Goal: Transaction & Acquisition: Obtain resource

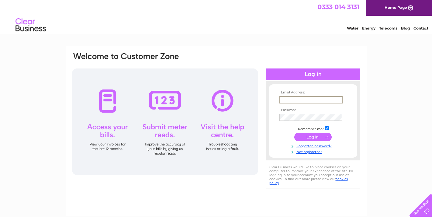
type input "[PERSON_NAME][EMAIL_ADDRESS][DOMAIN_NAME]"
click at [313, 136] on input "submit" at bounding box center [313, 136] width 37 height 9
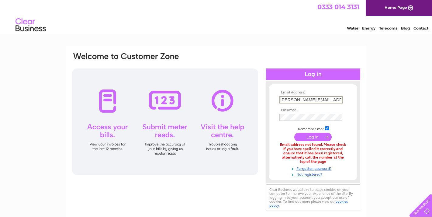
click at [284, 101] on input "[PERSON_NAME][EMAIL_ADDRESS][DOMAIN_NAME]" at bounding box center [311, 99] width 63 height 7
drag, startPoint x: 282, startPoint y: 101, endPoint x: 277, endPoint y: 100, distance: 5.2
click at [277, 100] on form "Email Address: [PERSON_NAME][EMAIL_ADDRESS][DOMAIN_NAME] Password:" at bounding box center [313, 133] width 88 height 86
click at [286, 100] on input "[PERSON_NAME][EMAIL_ADDRESS][DOMAIN_NAME]" at bounding box center [311, 99] width 63 height 7
drag, startPoint x: 288, startPoint y: 100, endPoint x: 279, endPoint y: 100, distance: 8.8
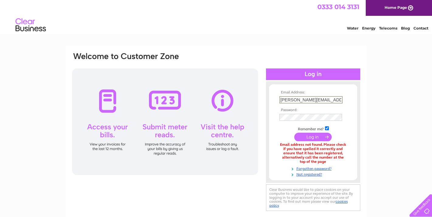
click at [279, 100] on td "[PERSON_NAME][EMAIL_ADDRESS][DOMAIN_NAME]" at bounding box center [313, 100] width 71 height 10
type input "[EMAIL_ADDRESS][DOMAIN_NAME]"
drag, startPoint x: 378, startPoint y: 116, endPoint x: 373, endPoint y: 119, distance: 6.0
click at [378, 116] on div "Email Address: [EMAIL_ADDRESS][DOMAIN_NAME] Password:" at bounding box center [216, 184] width 432 height 277
click at [310, 120] on td at bounding box center [313, 117] width 71 height 10
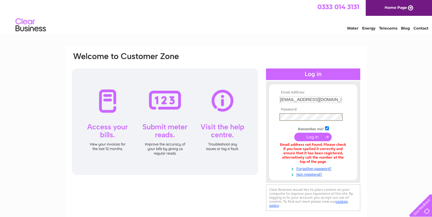
click at [309, 136] on input "submit" at bounding box center [313, 137] width 37 height 9
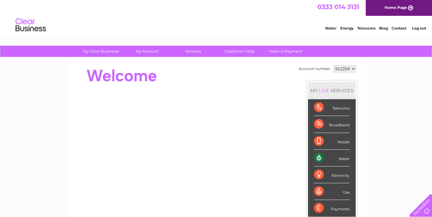
scroll to position [1, 0]
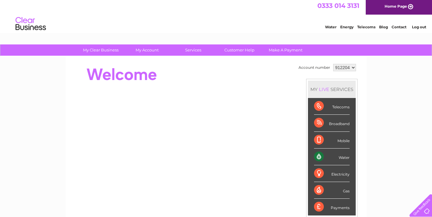
click at [319, 154] on div "Water" at bounding box center [332, 156] width 36 height 17
click at [347, 157] on div "Water" at bounding box center [332, 156] width 36 height 17
click at [319, 155] on div "Water" at bounding box center [332, 156] width 36 height 17
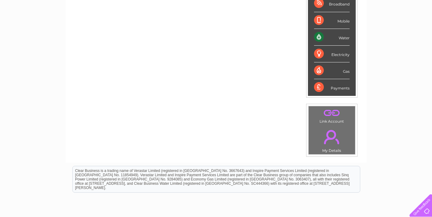
scroll to position [0, 0]
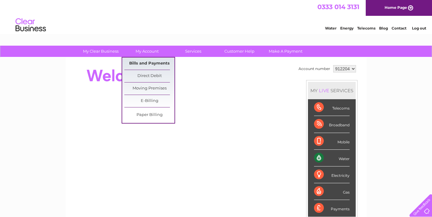
click at [146, 63] on link "Bills and Payments" at bounding box center [149, 64] width 50 height 12
click at [137, 65] on link "Bills and Payments" at bounding box center [149, 64] width 50 height 12
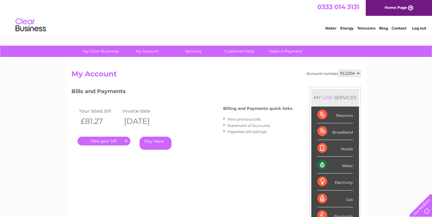
click at [100, 140] on link "." at bounding box center [104, 141] width 53 height 9
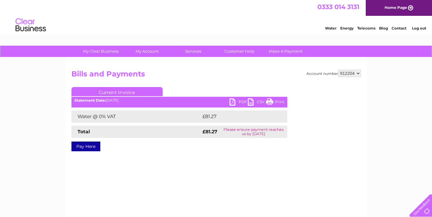
click at [240, 99] on link "PDF" at bounding box center [239, 102] width 18 height 9
